Goal: Find specific page/section: Find specific page/section

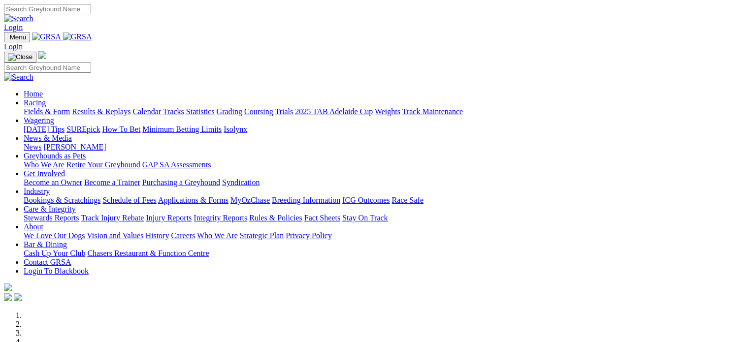
click at [247, 214] on link "Integrity Reports" at bounding box center [221, 218] width 54 height 8
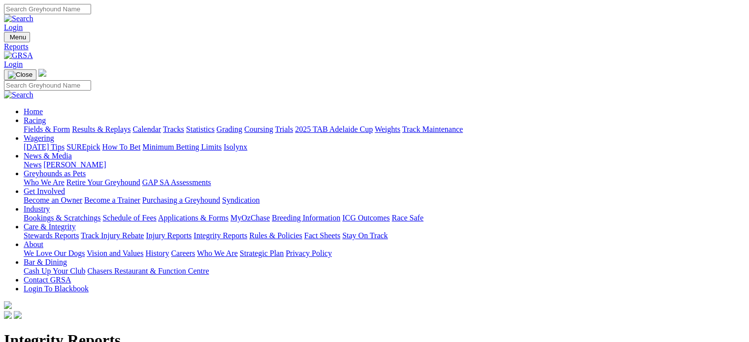
click at [87, 330] on link "Integrity Reports" at bounding box center [60, 334] width 54 height 8
